Goal: Information Seeking & Learning: Learn about a topic

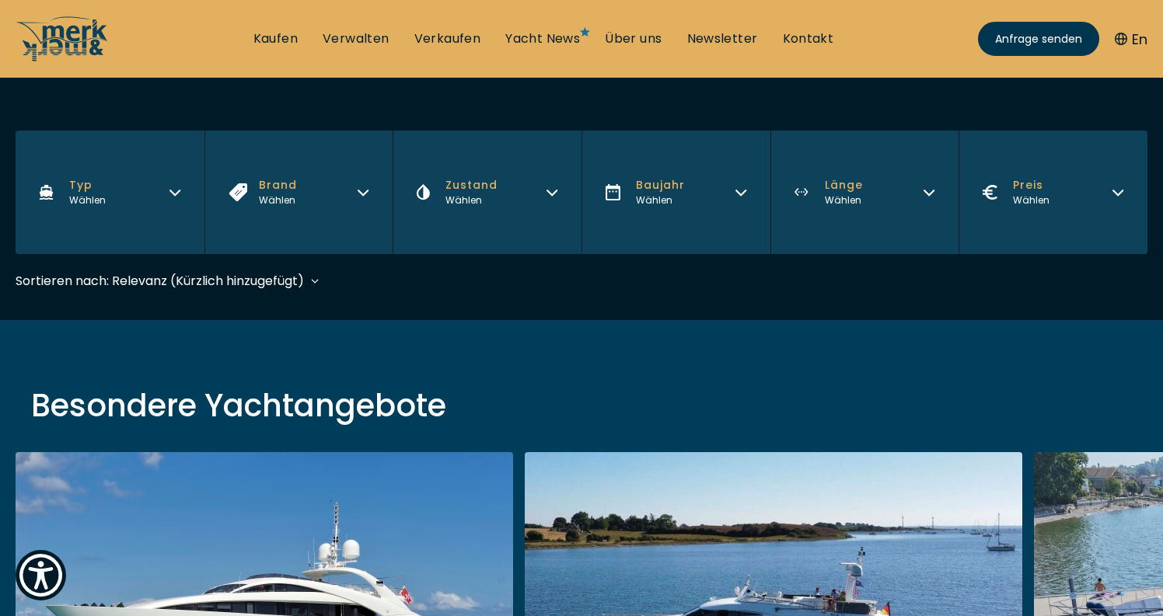
scroll to position [288, 0]
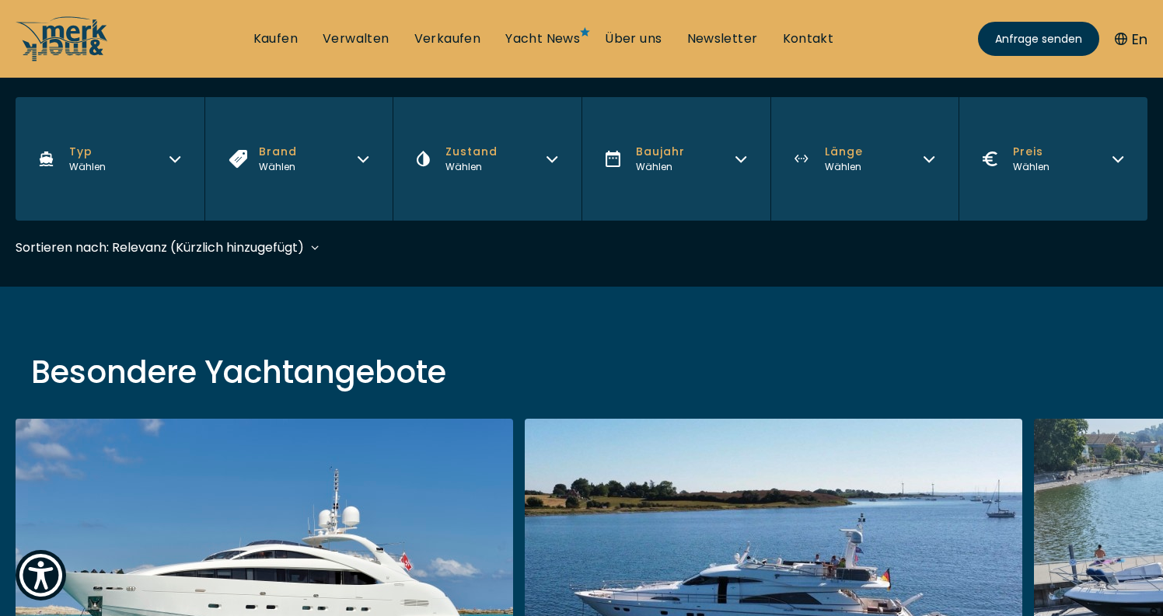
click at [374, 163] on button "Brand Wählen" at bounding box center [298, 159] width 189 height 124
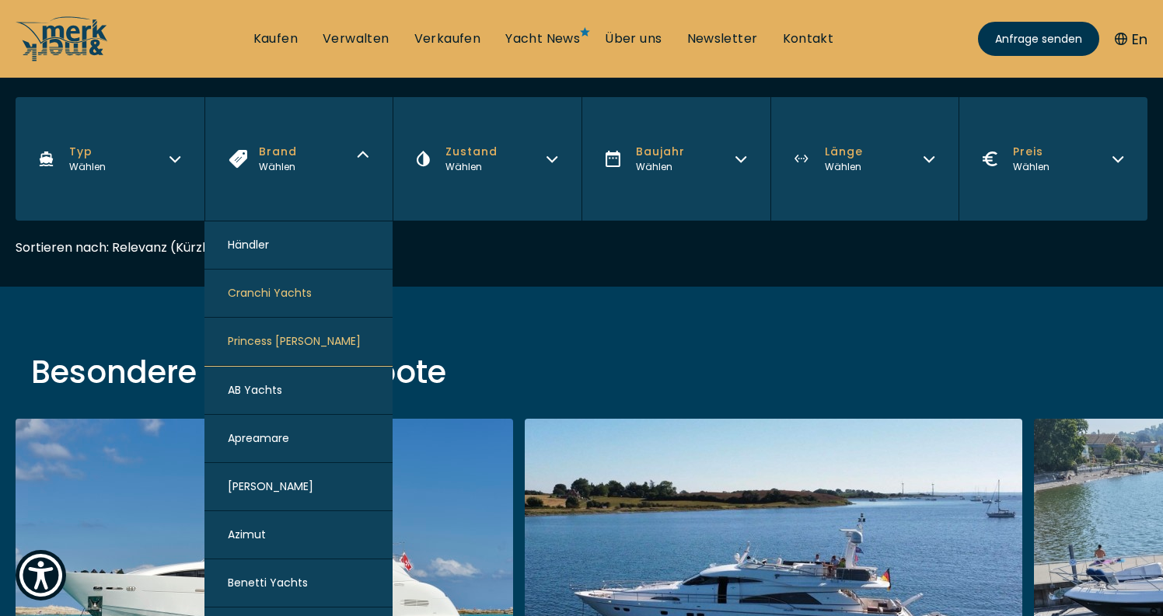
click at [287, 351] on button "Princess [PERSON_NAME]" at bounding box center [298, 342] width 189 height 48
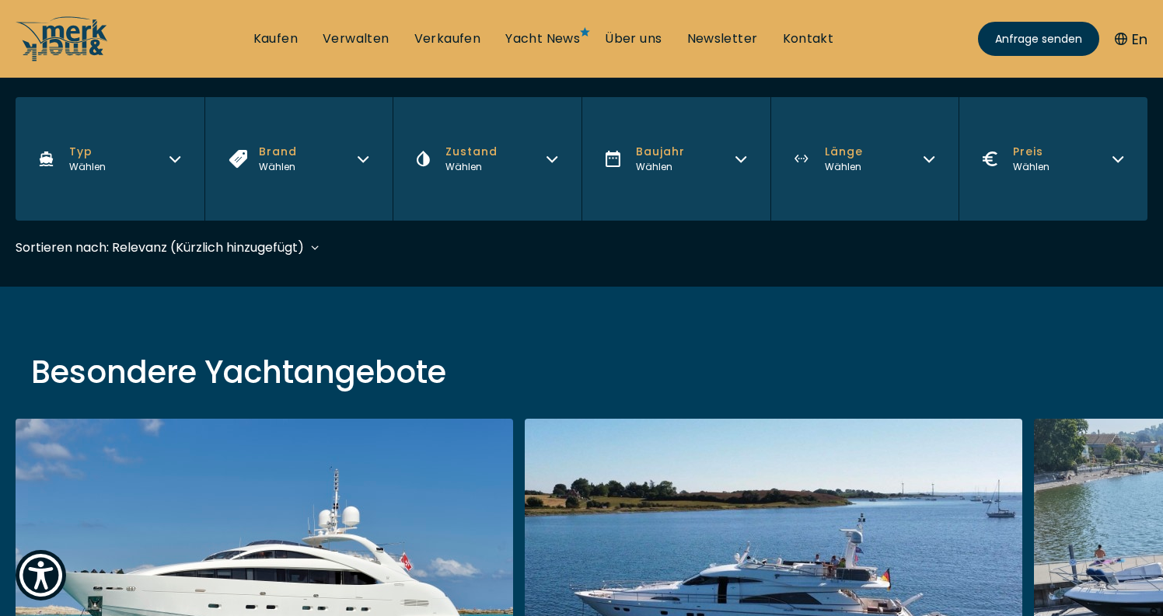
scroll to position [385, 0]
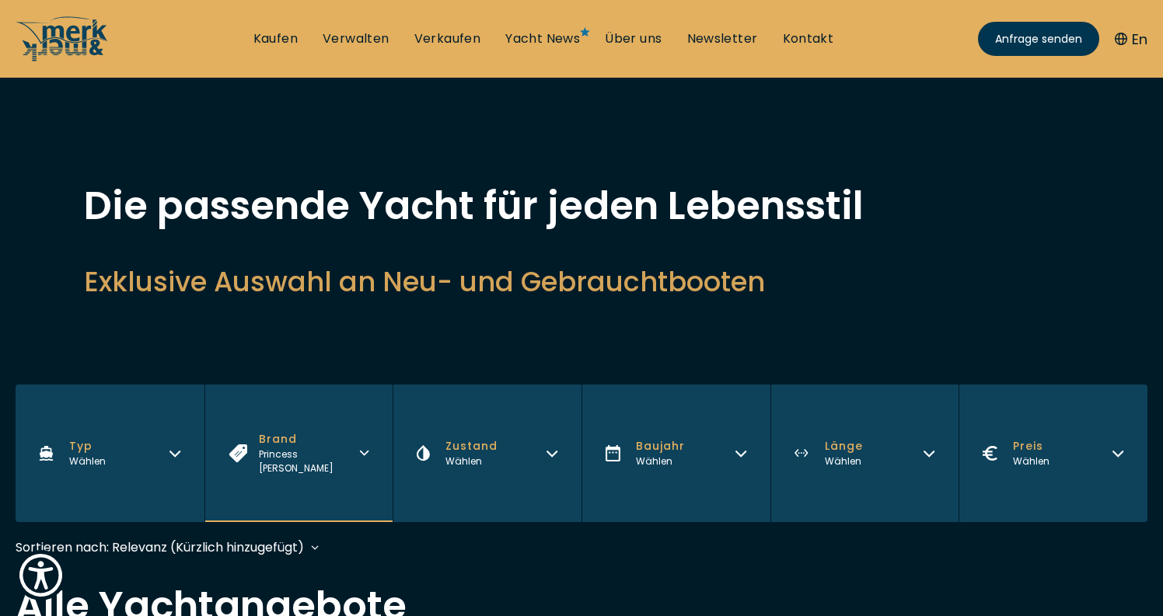
click at [459, 291] on h2 "Exklusive Auswahl an Neu- und Gebrauchtbooten" at bounding box center [581, 282] width 995 height 38
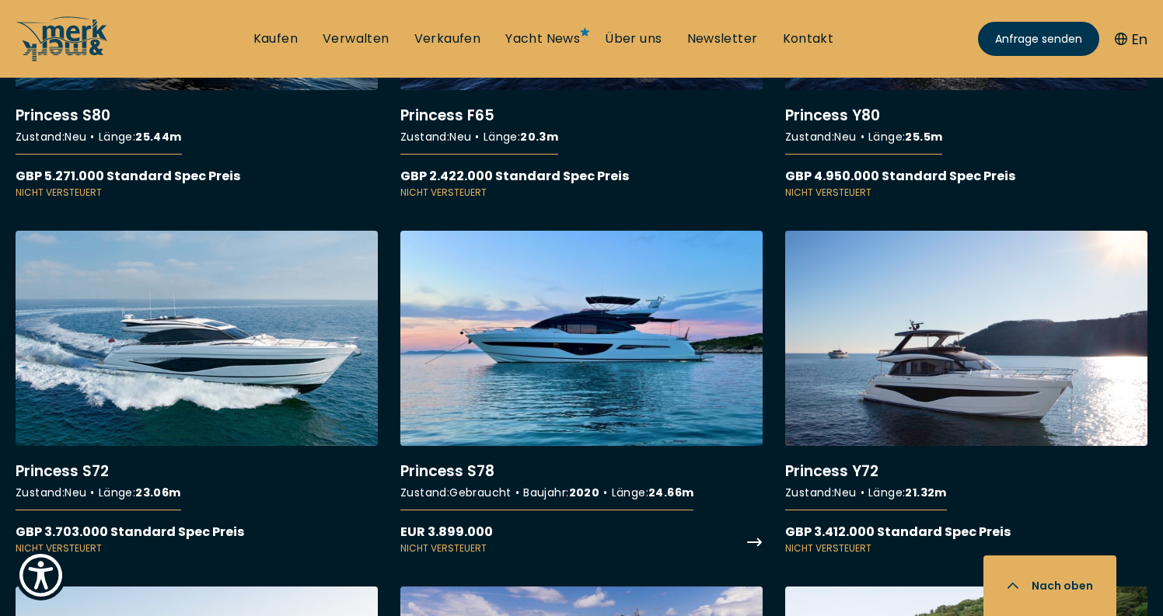
scroll to position [1671, 0]
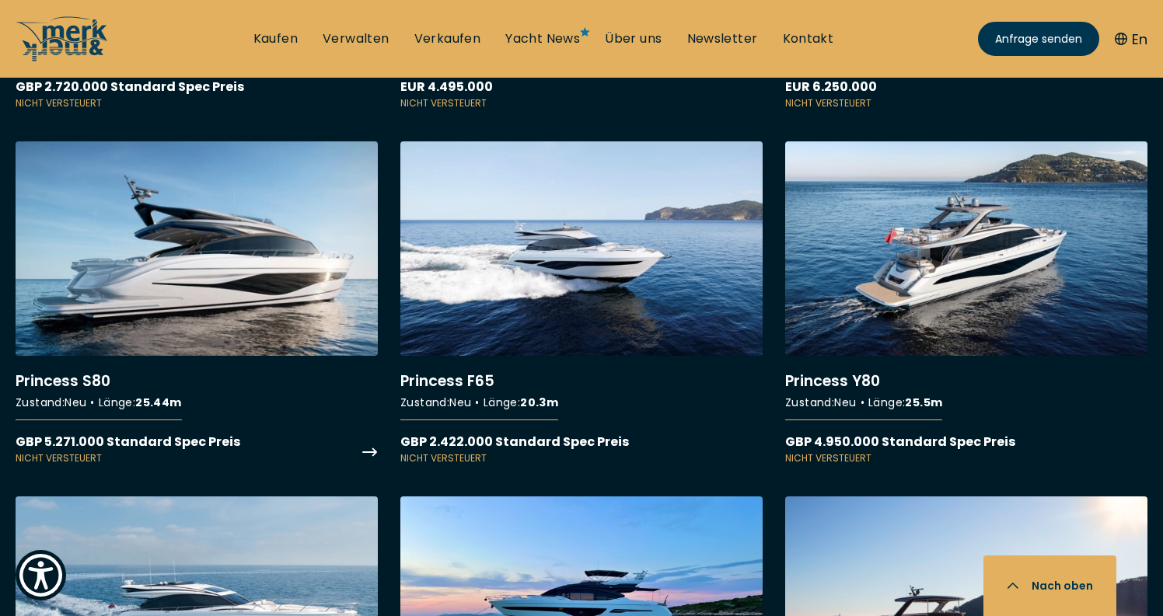
click at [303, 237] on link "More details about Princess S80" at bounding box center [197, 303] width 362 height 325
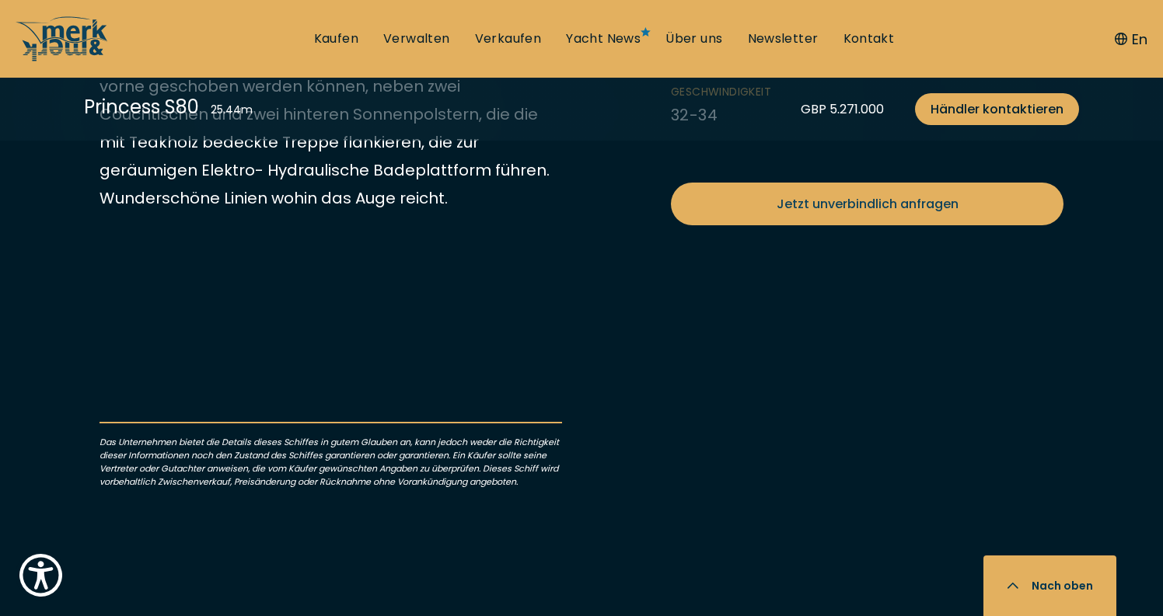
scroll to position [808, 0]
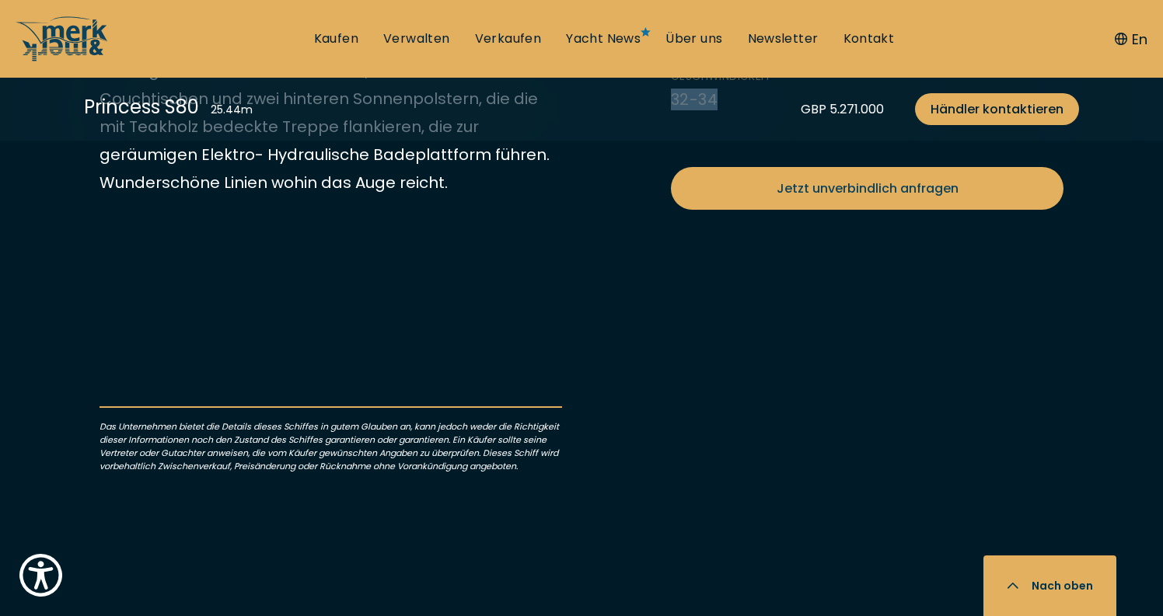
drag, startPoint x: 672, startPoint y: 511, endPoint x: 716, endPoint y: 511, distance: 44.3
click at [716, 110] on li "Geschwindigkeit 32-34" at bounding box center [736, 89] width 130 height 41
copy li "32-34"
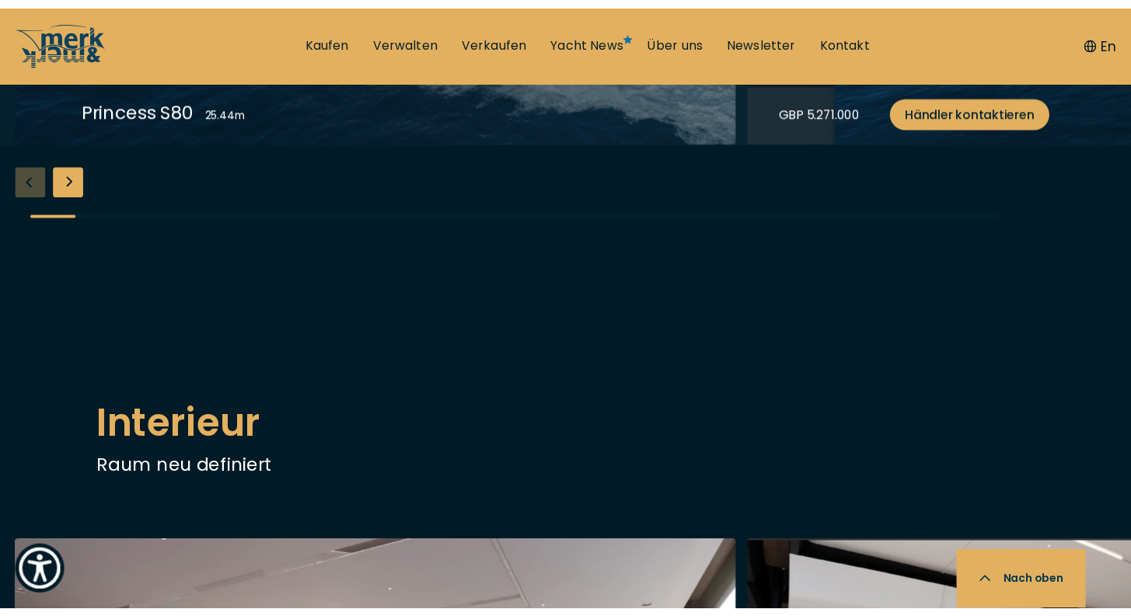
scroll to position [1963, 0]
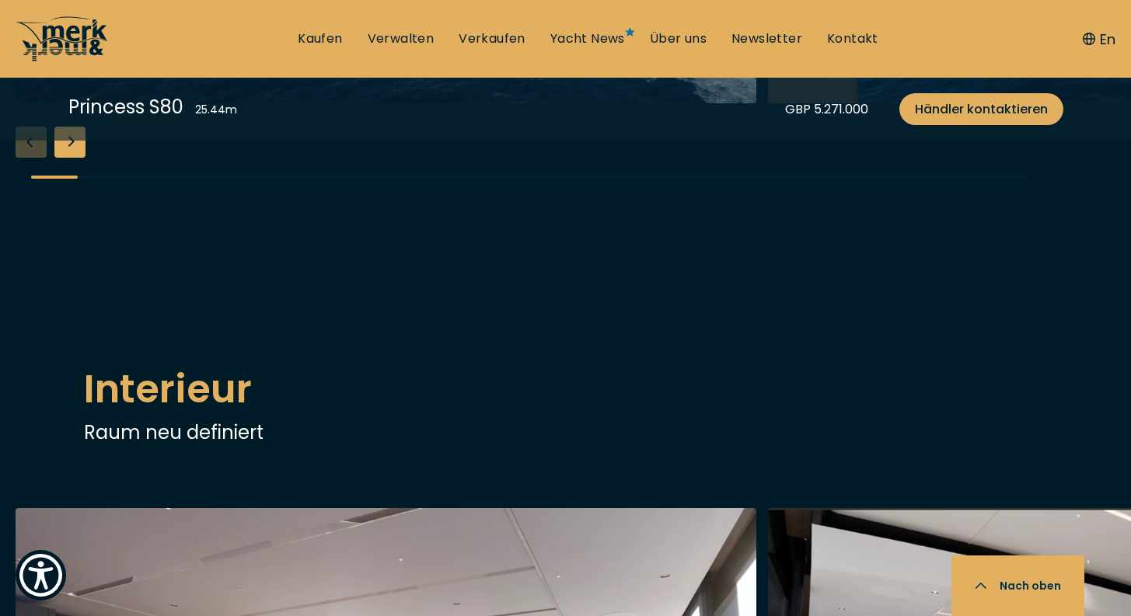
click at [78, 53] on icon at bounding box center [57, 38] width 68 height 44
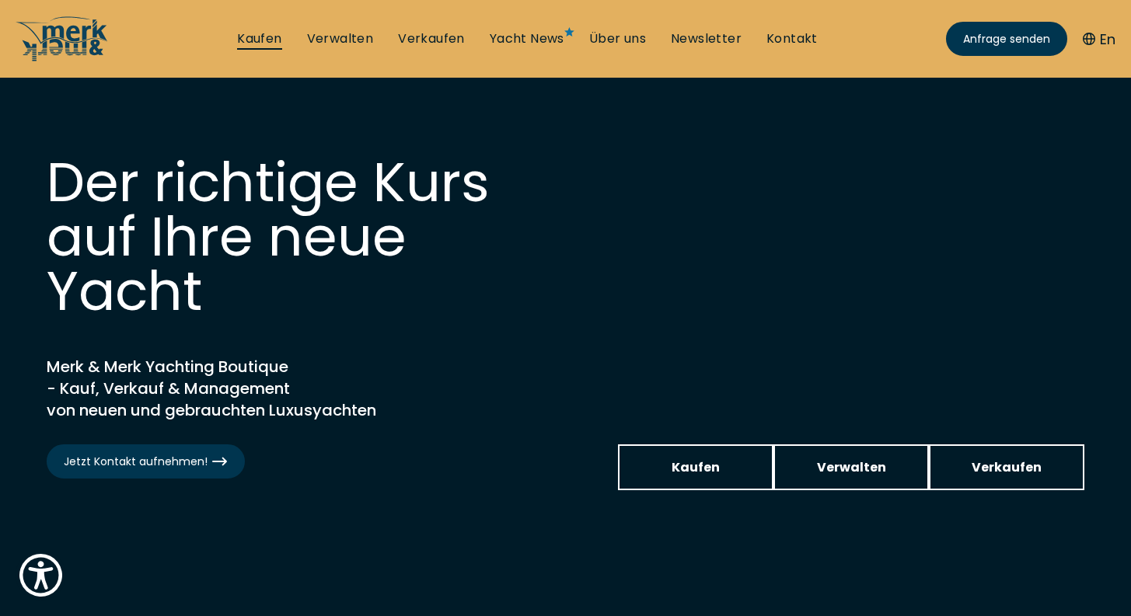
click at [278, 33] on link "Kaufen" at bounding box center [259, 38] width 44 height 17
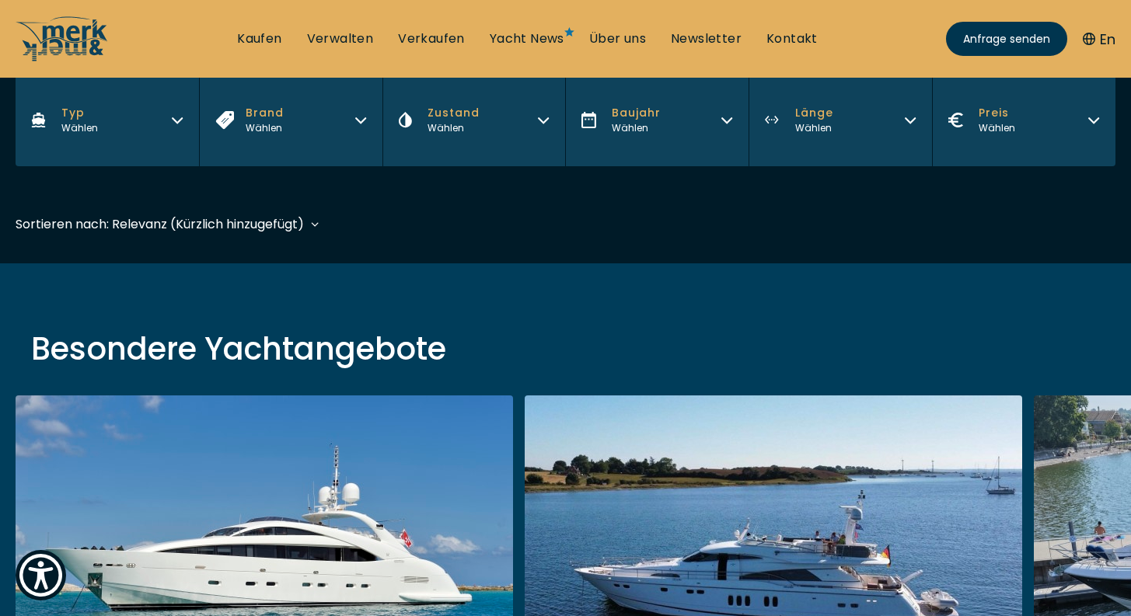
scroll to position [260, 0]
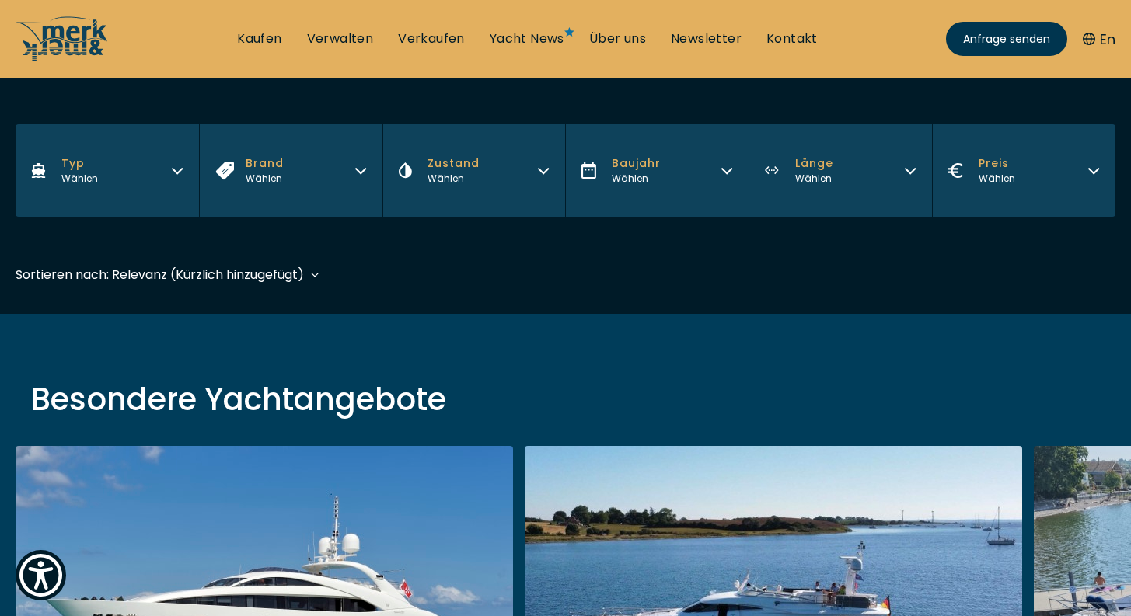
click at [295, 176] on button "Brand Wählen" at bounding box center [290, 170] width 183 height 92
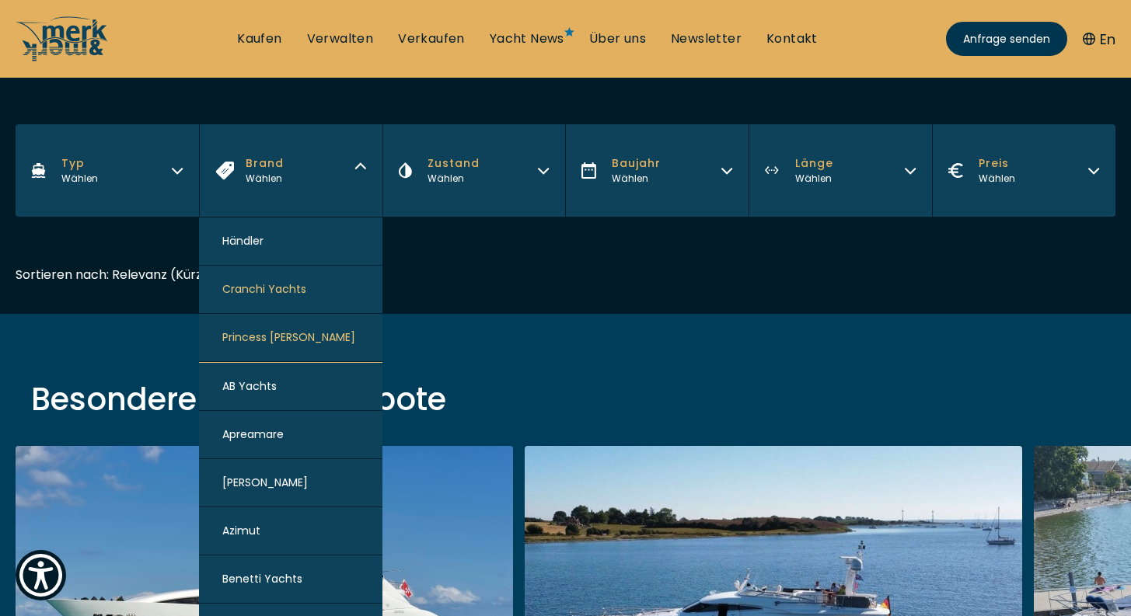
click at [267, 339] on span "Princess Yachts" at bounding box center [288, 338] width 133 height 16
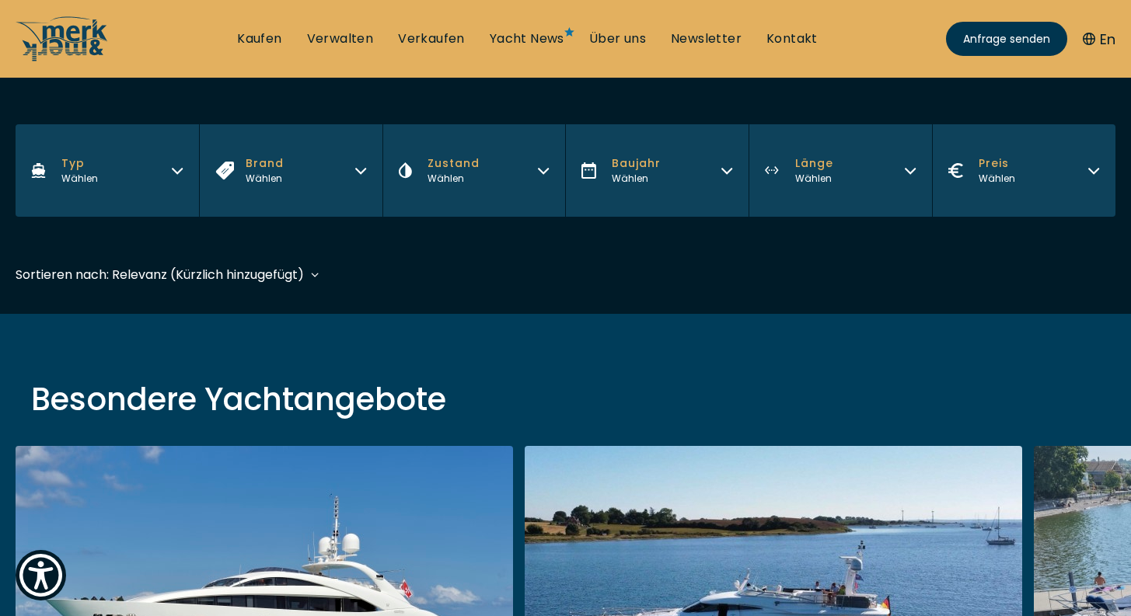
scroll to position [385, 0]
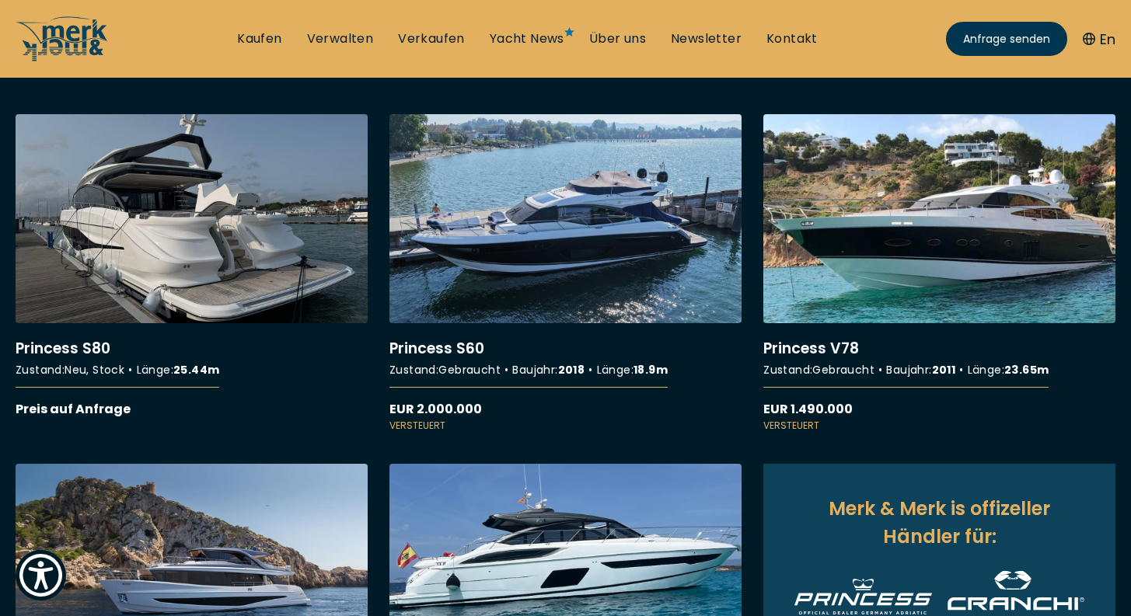
scroll to position [547, 0]
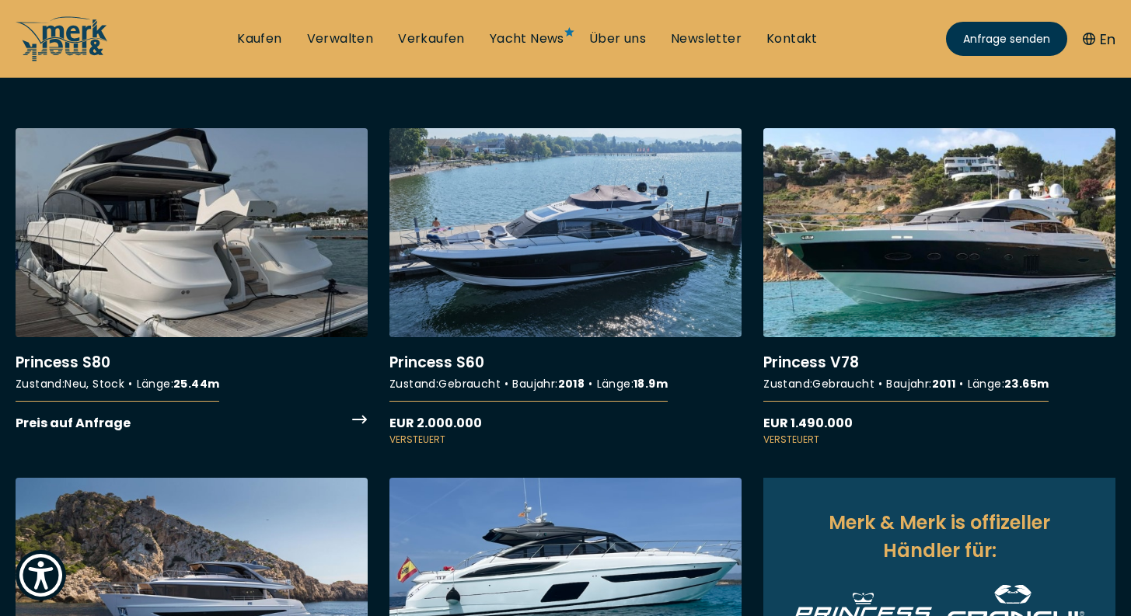
click at [239, 229] on link "More details about Princess S80" at bounding box center [192, 280] width 352 height 305
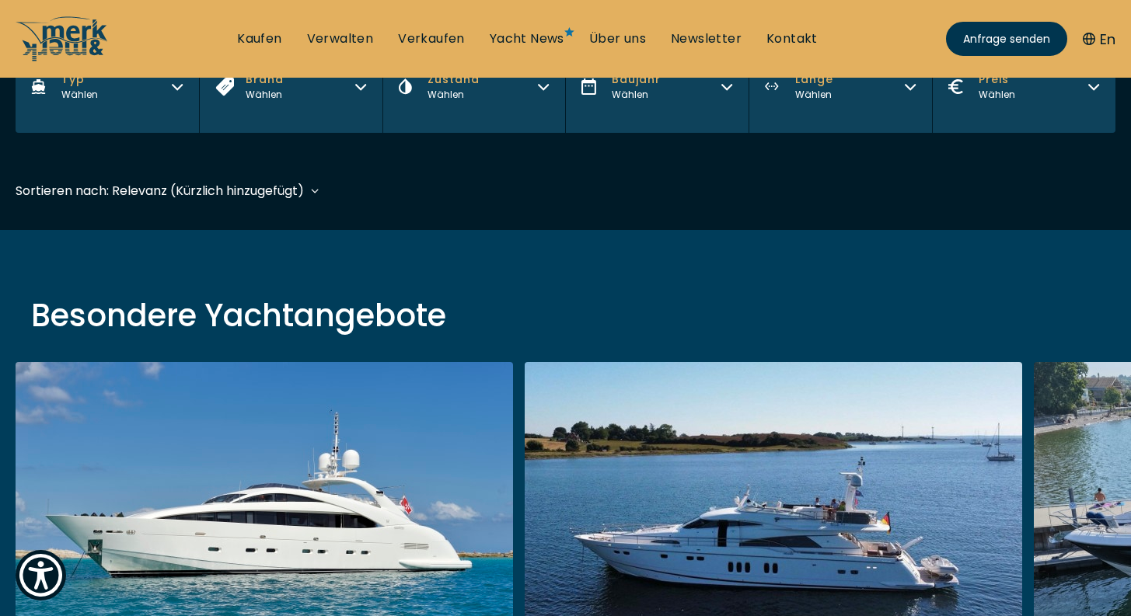
scroll to position [333, 0]
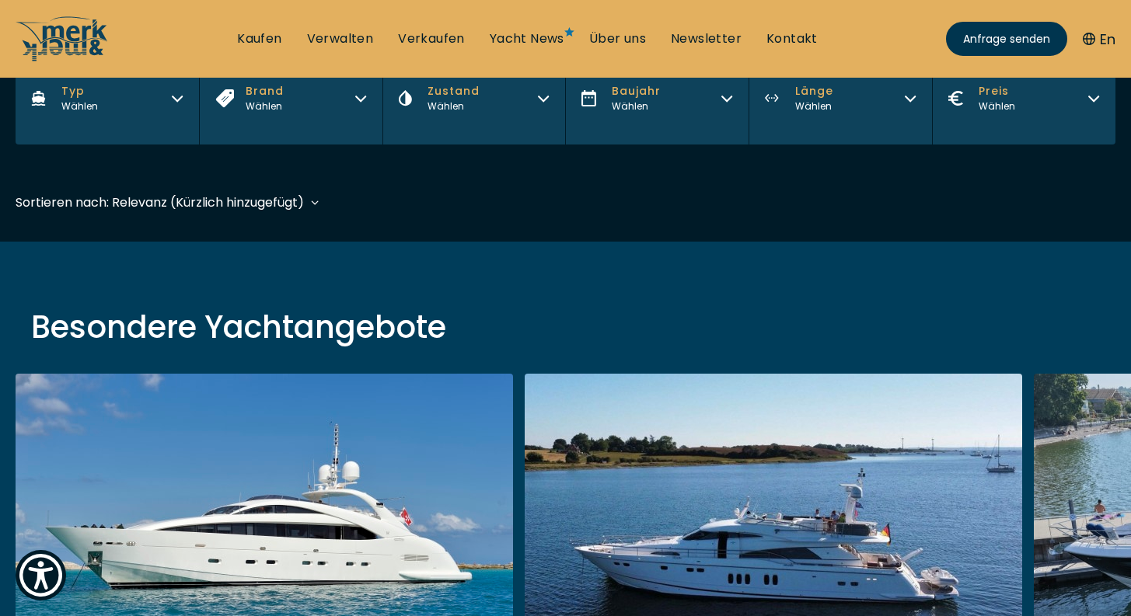
click at [351, 110] on button "Brand Wählen" at bounding box center [290, 98] width 183 height 92
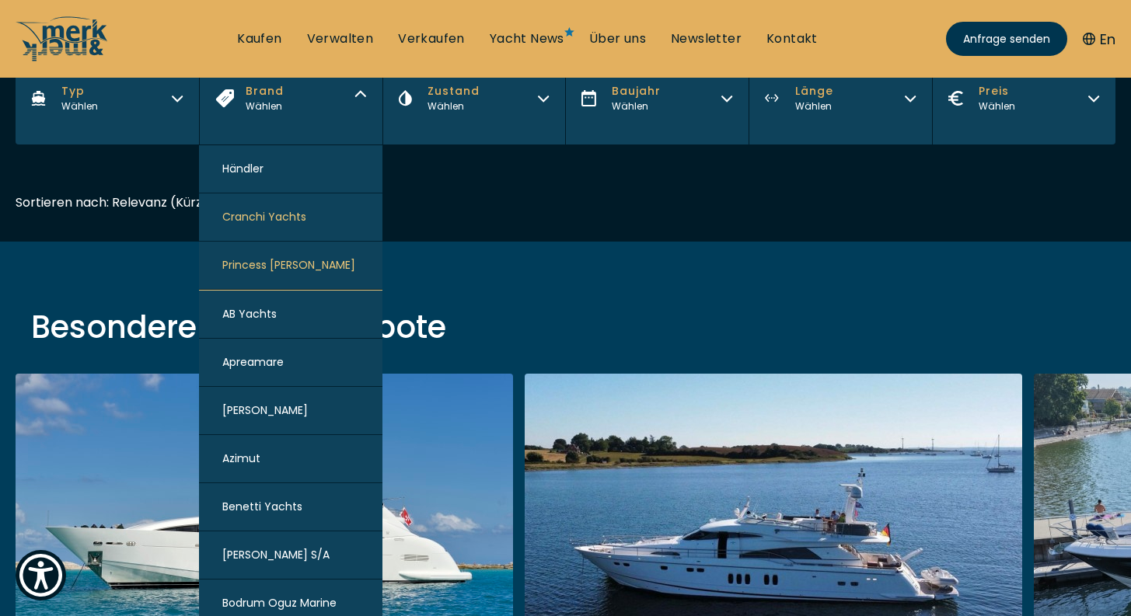
click at [274, 263] on span "Princess Yachts" at bounding box center [288, 265] width 133 height 16
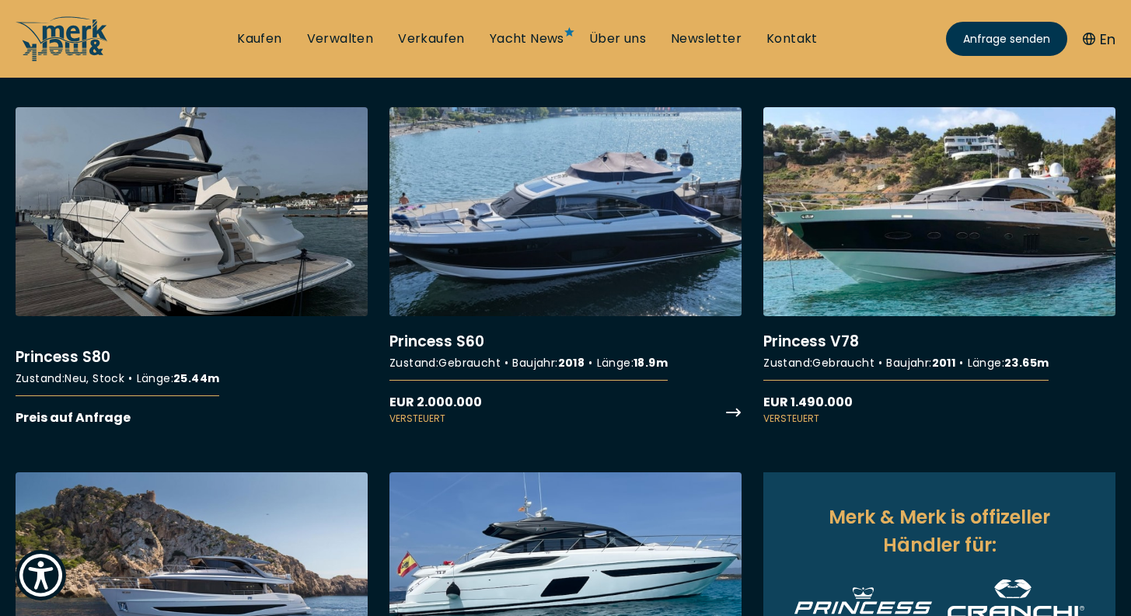
scroll to position [529, 0]
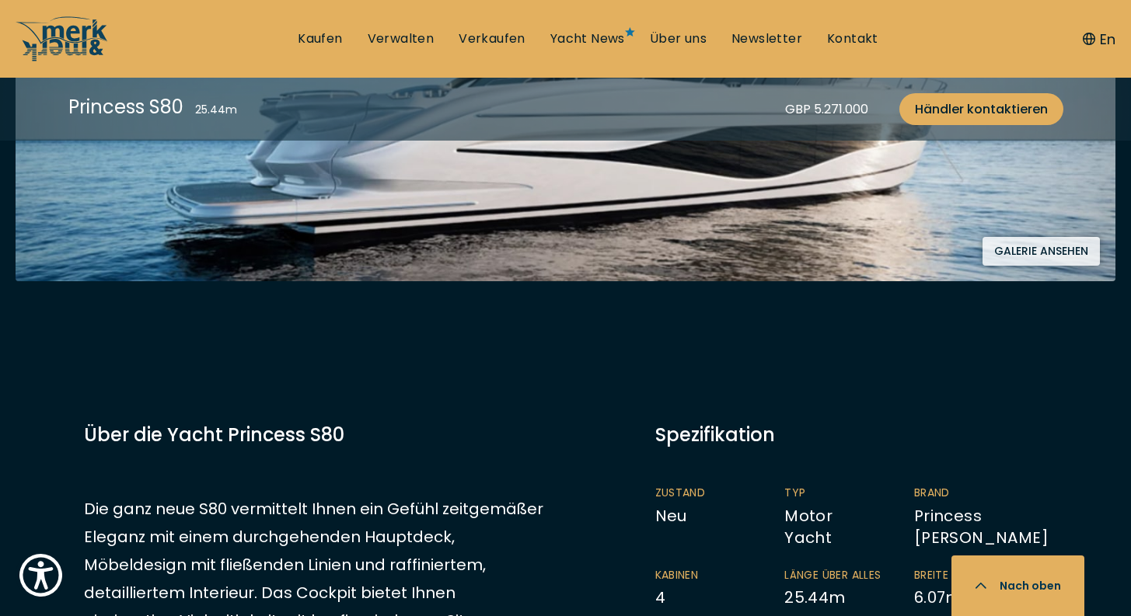
scroll to position [155, 0]
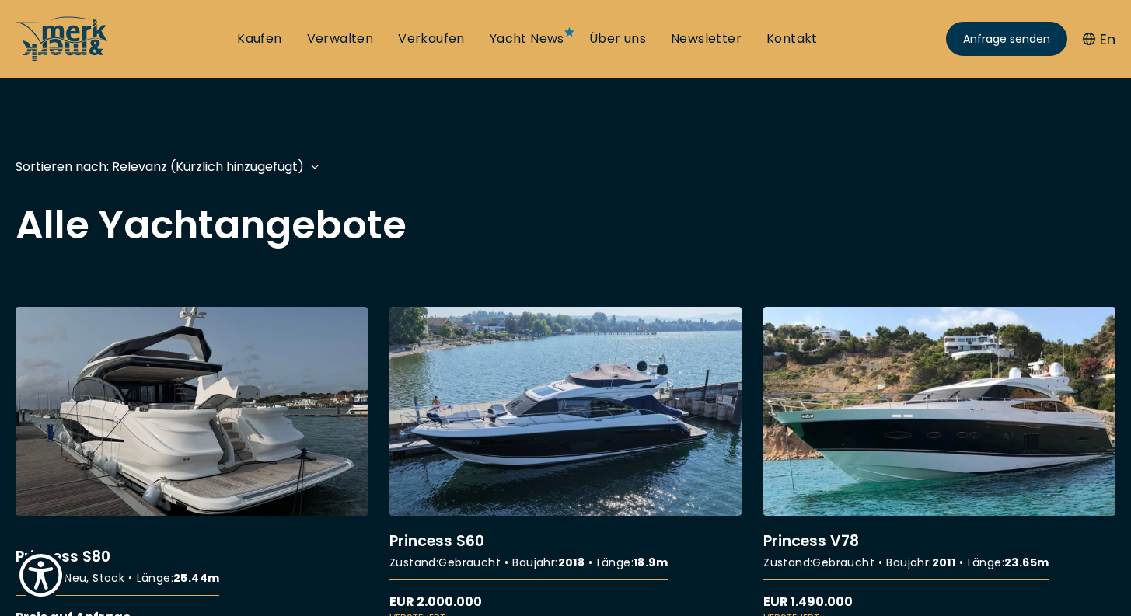
scroll to position [550, 0]
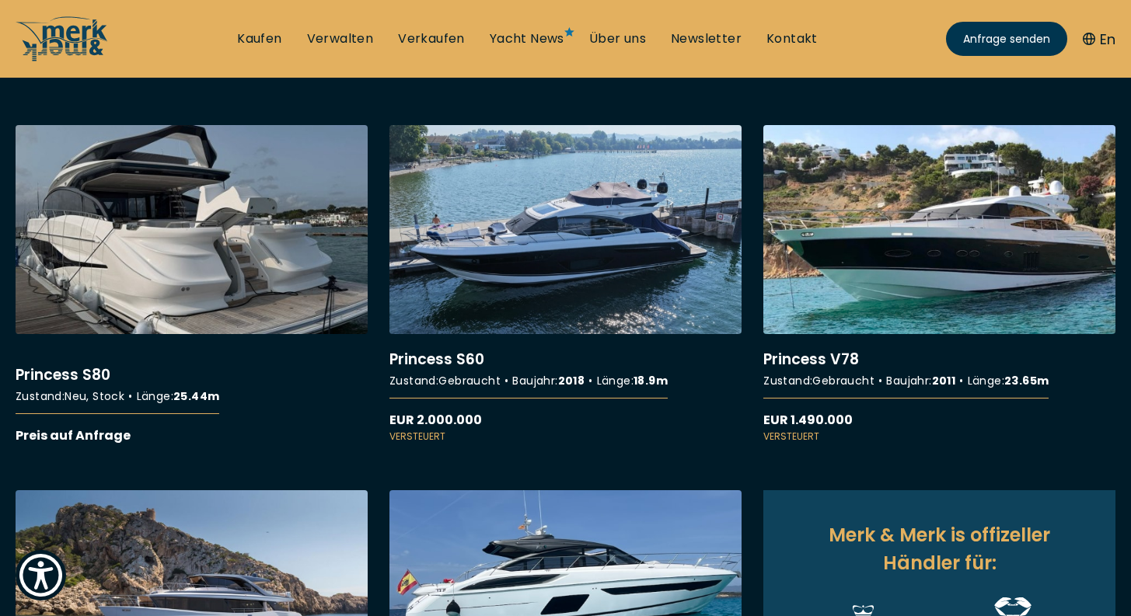
click at [165, 275] on link "More details about Princess S80" at bounding box center [192, 285] width 352 height 320
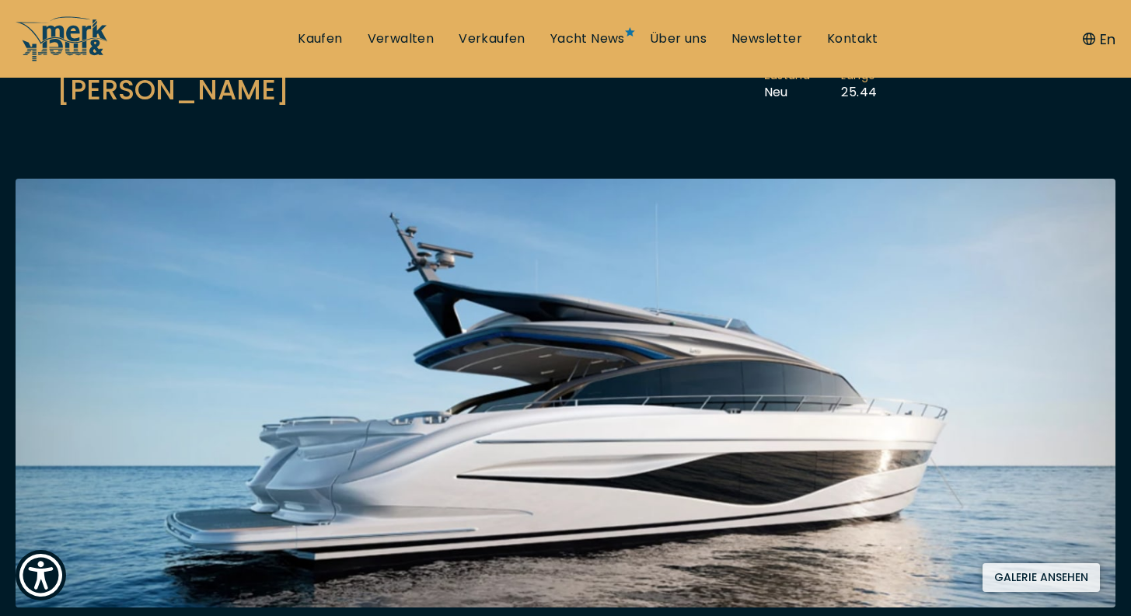
scroll to position [395, 0]
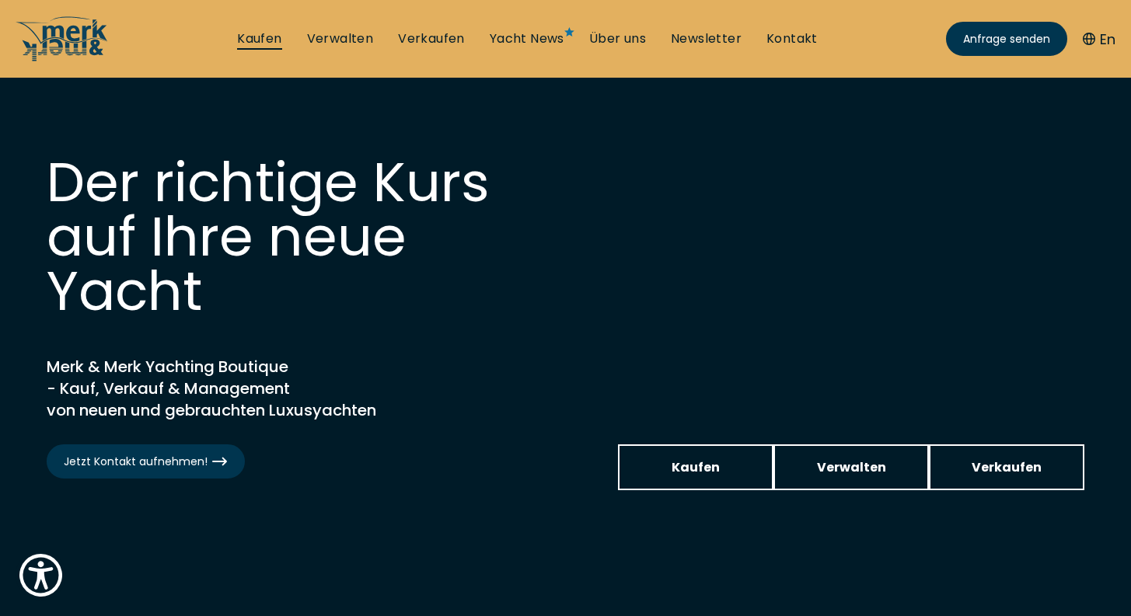
click at [264, 38] on link "Kaufen" at bounding box center [259, 38] width 44 height 17
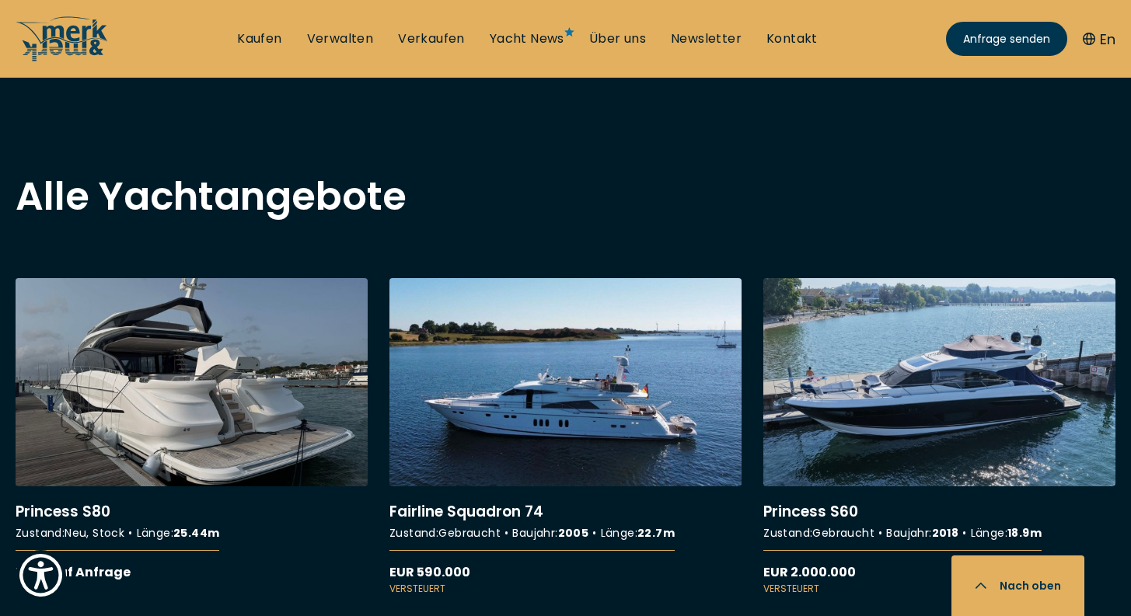
scroll to position [1340, 0]
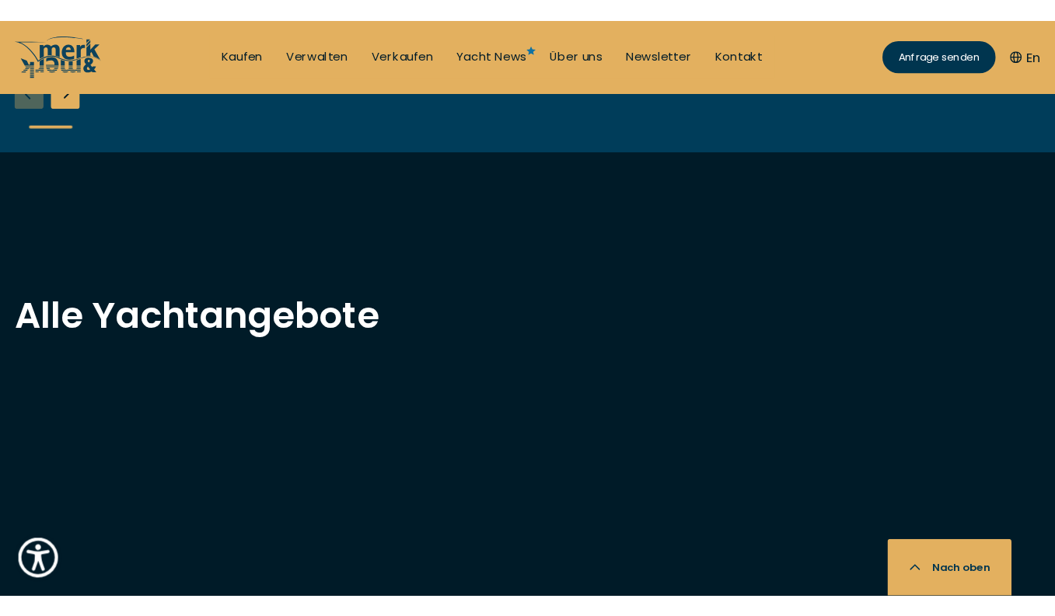
scroll to position [1179, 0]
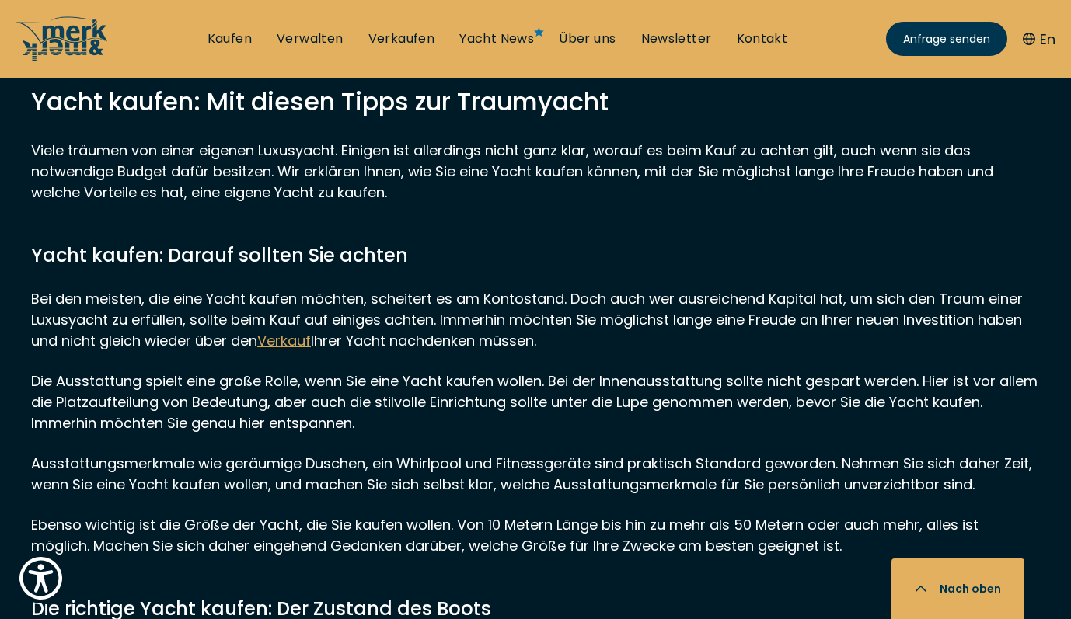
scroll to position [163, 0]
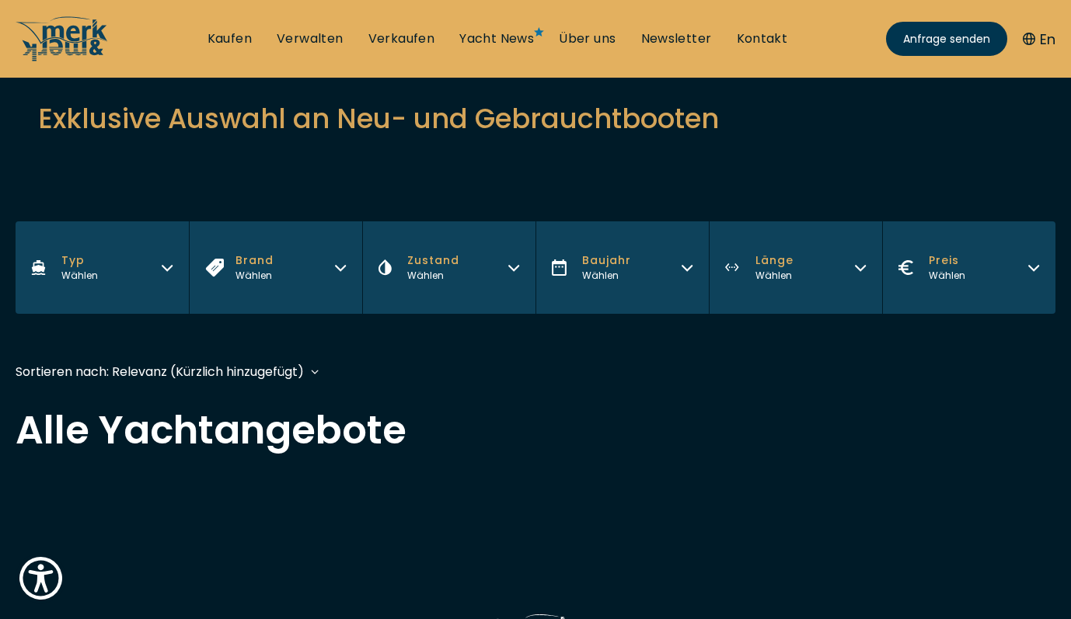
click at [312, 249] on button "Brand Wählen" at bounding box center [275, 268] width 173 height 92
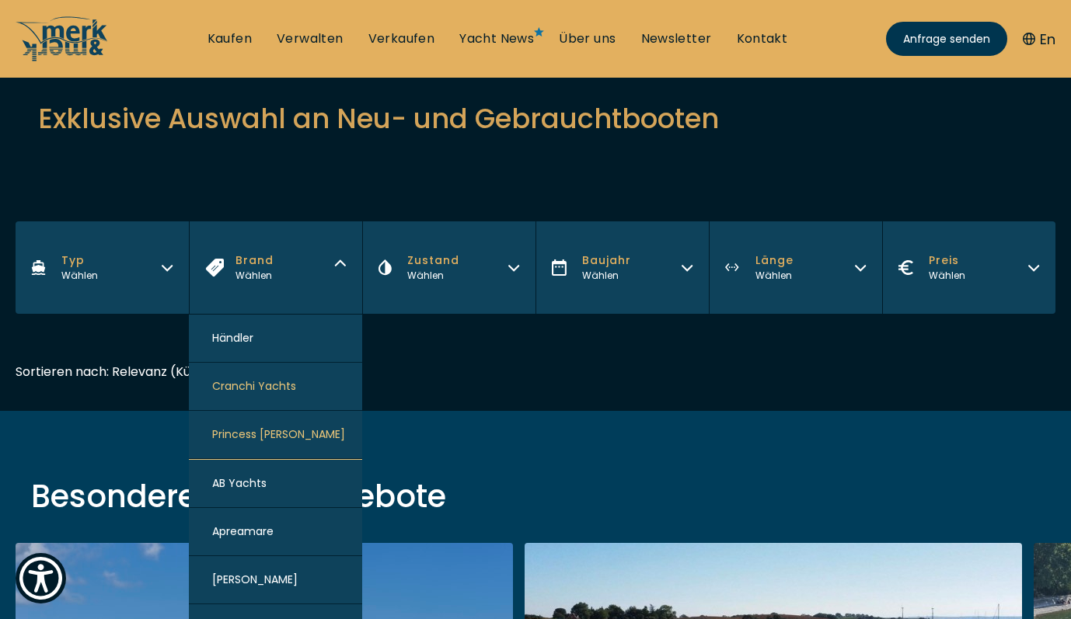
click at [302, 435] on button "Princess [PERSON_NAME]" at bounding box center [275, 435] width 173 height 48
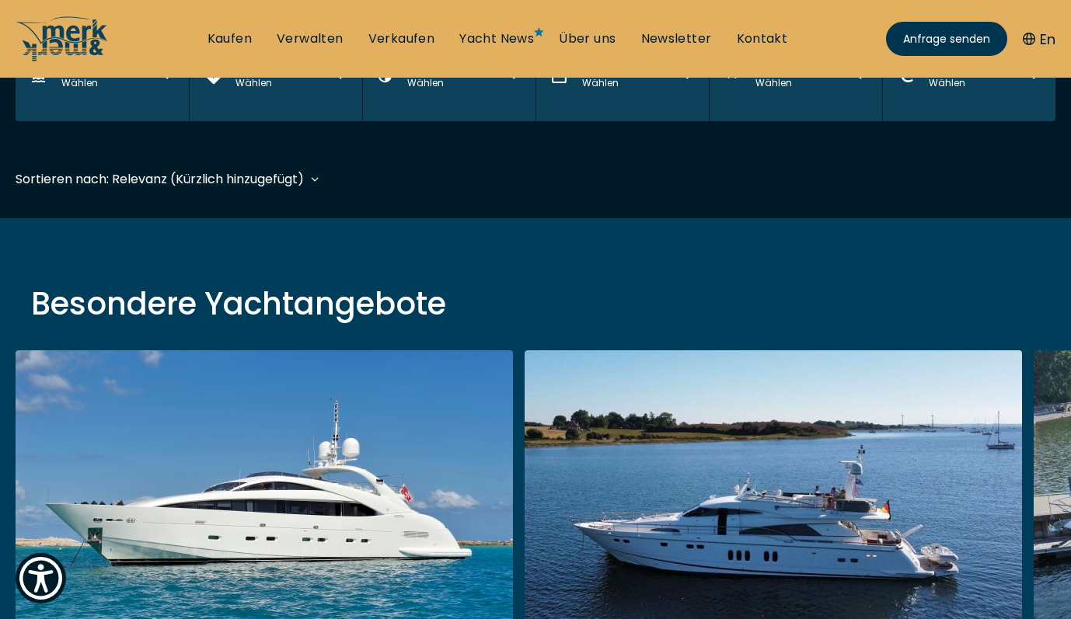
scroll to position [385, 0]
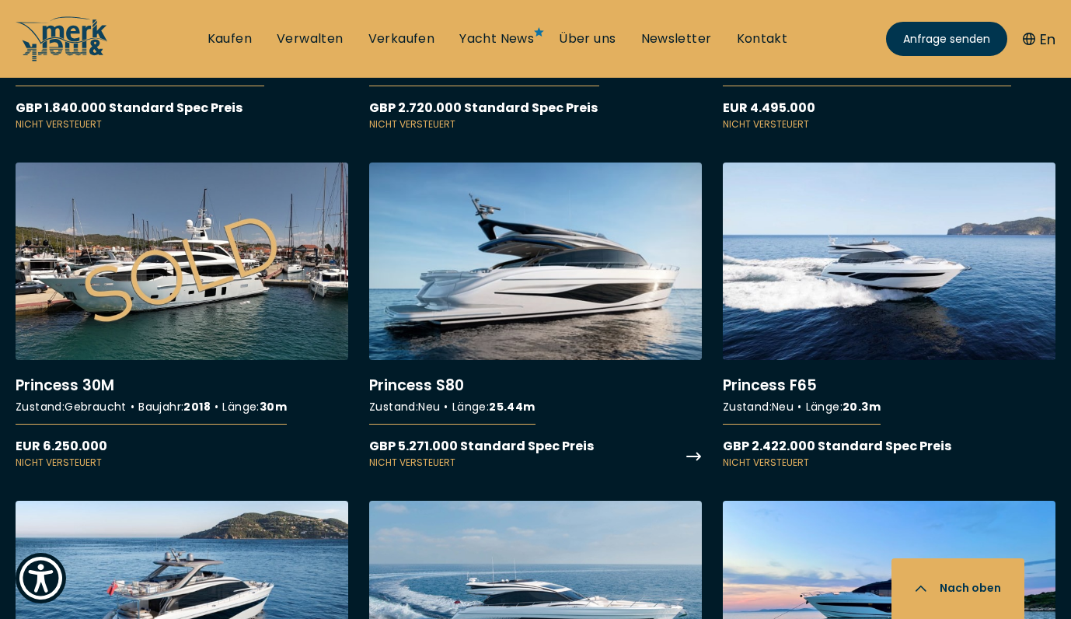
scroll to position [1632, 0]
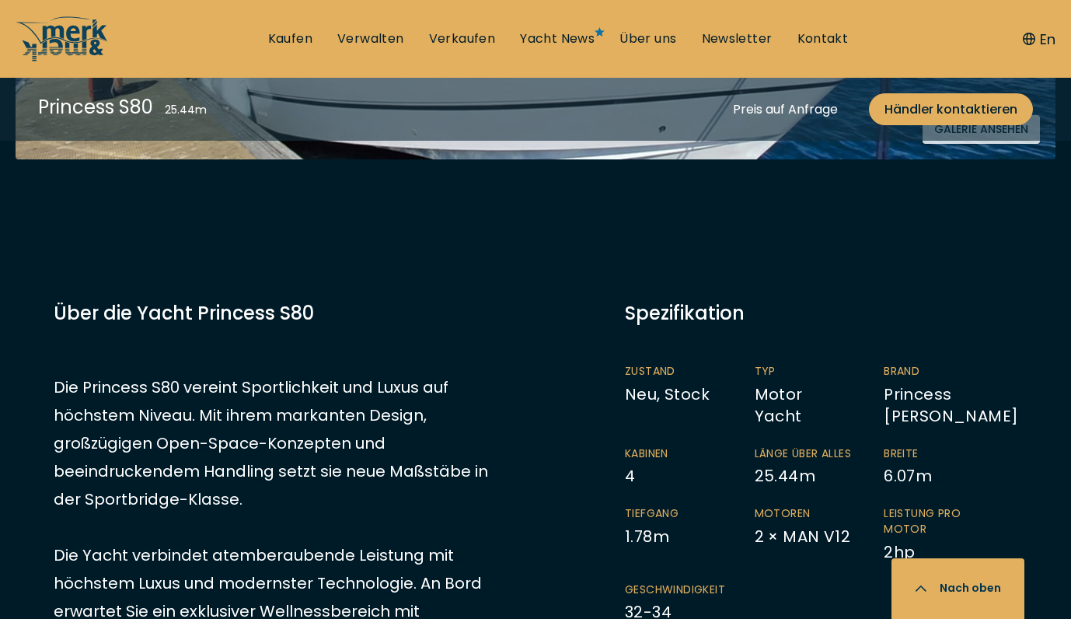
scroll to position [716, 0]
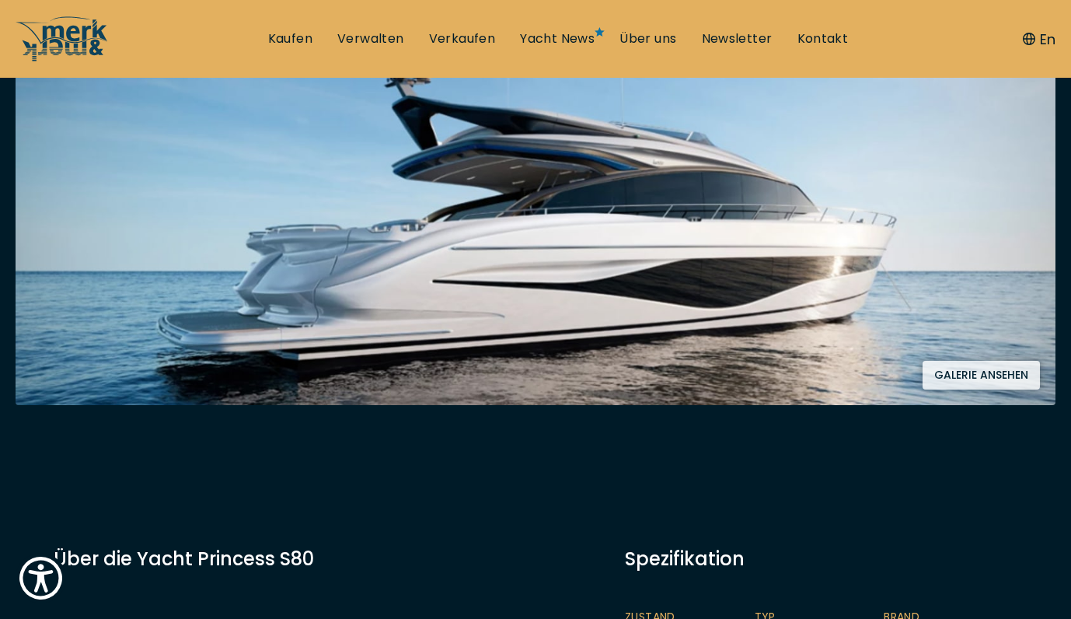
scroll to position [673, 0]
